Goal: Information Seeking & Learning: Understand process/instructions

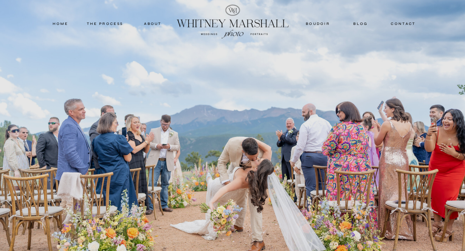
click at [91, 89] on div at bounding box center [232, 145] width 465 height 291
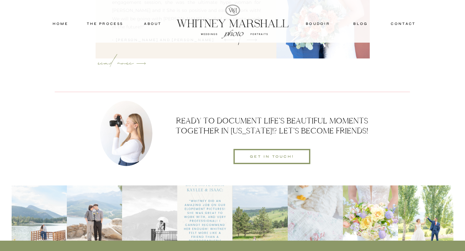
scroll to position [1987, 0]
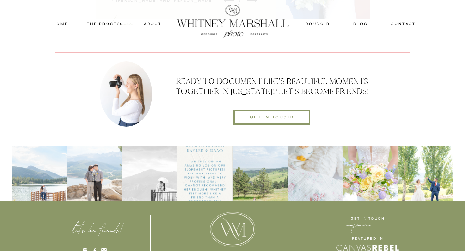
click at [106, 23] on nav "THE PROCESS" at bounding box center [105, 24] width 39 height 6
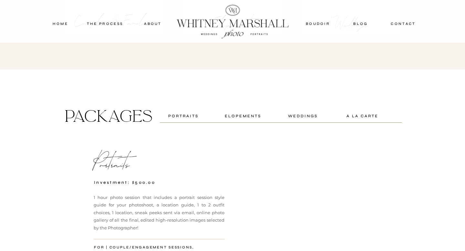
scroll to position [1142, 0]
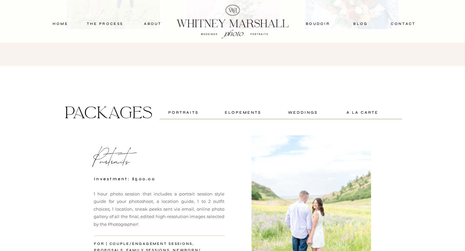
click at [300, 111] on div "weddings" at bounding box center [302, 112] width 41 height 6
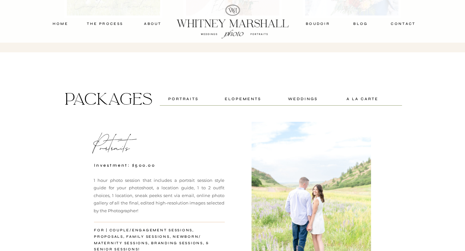
scroll to position [1155, 0]
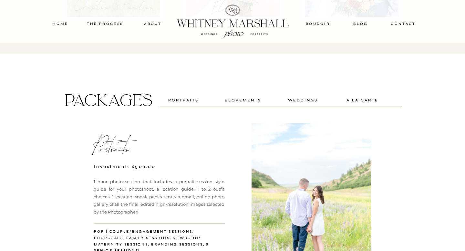
click at [272, 138] on div at bounding box center [312, 204] width 120 height 162
click at [306, 98] on div "weddings" at bounding box center [302, 100] width 41 height 6
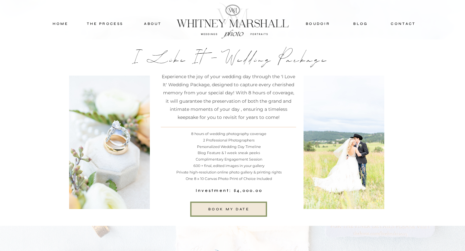
scroll to position [1745, 0]
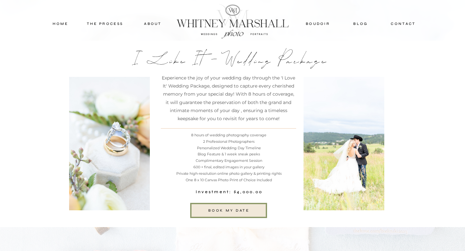
click at [108, 25] on nav "THE PROCESS" at bounding box center [105, 24] width 39 height 6
click at [204, 26] on div at bounding box center [233, 22] width 124 height 42
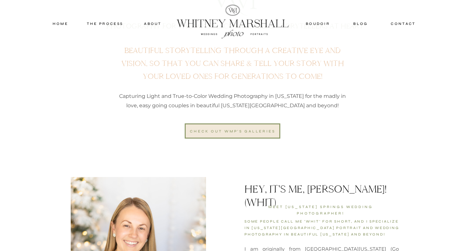
scroll to position [420, 0]
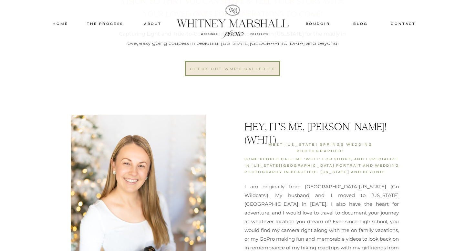
click at [243, 66] on div "check out wmp's galleries" at bounding box center [233, 69] width 88 height 6
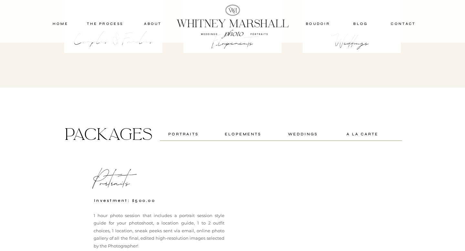
scroll to position [1024, 0]
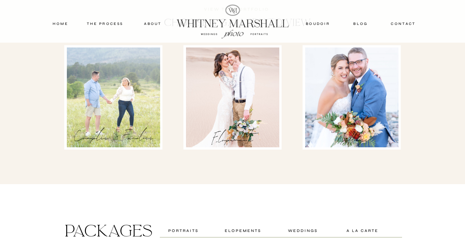
click at [344, 118] on div at bounding box center [351, 98] width 93 height 100
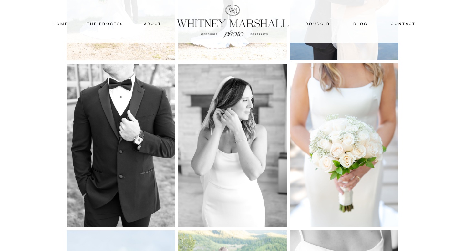
scroll to position [1347, 0]
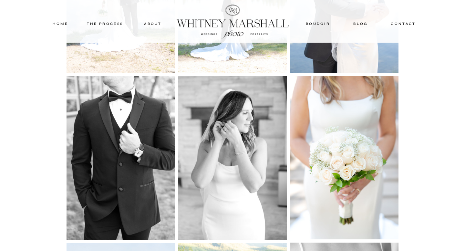
click at [140, 157] on img at bounding box center [121, 157] width 109 height 163
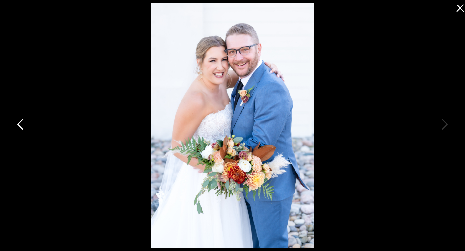
click at [458, 9] on icon at bounding box center [460, 8] width 7 height 7
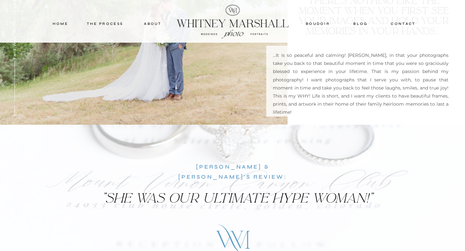
scroll to position [0, 0]
